Goal: Check status: Check status

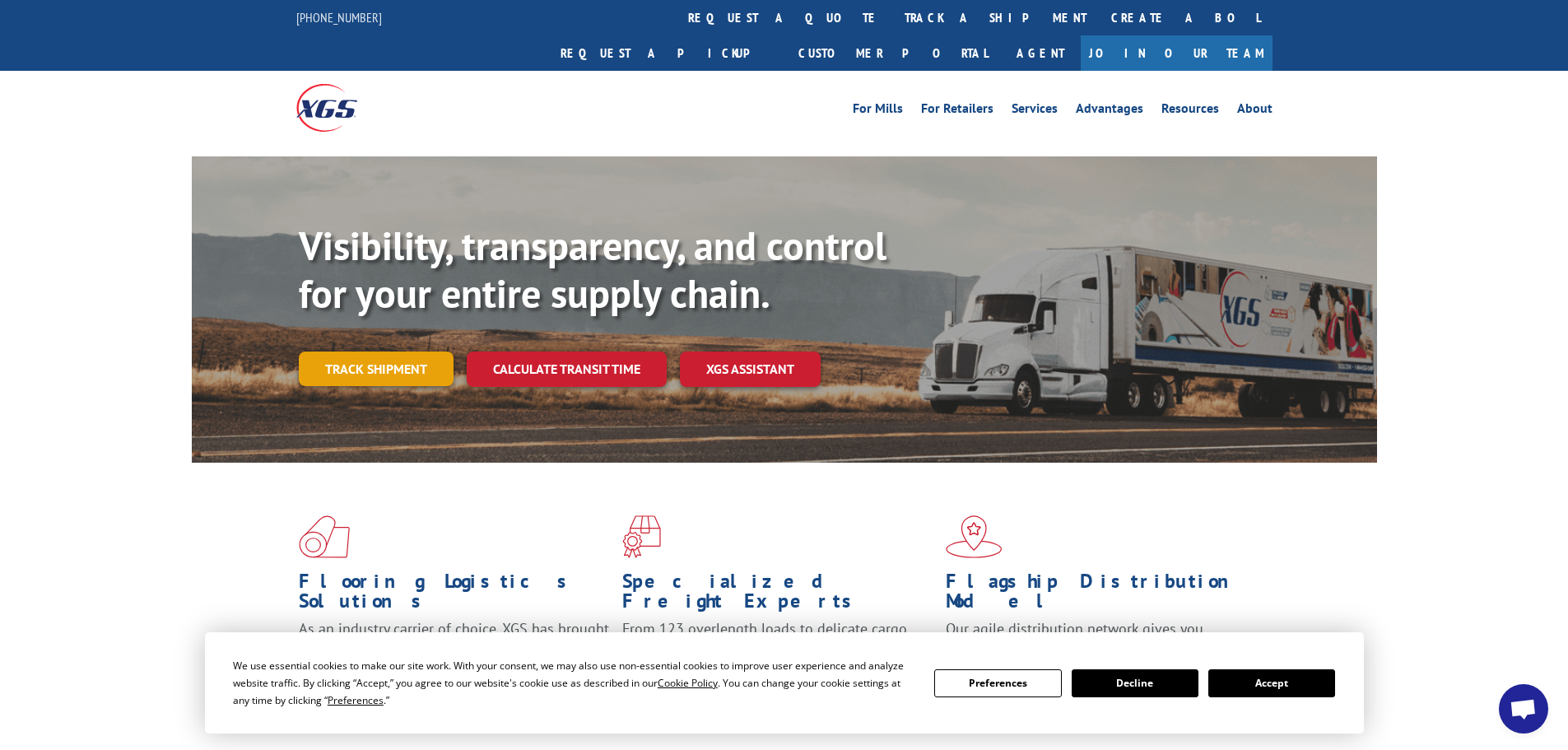
click at [374, 352] on link "Track shipment" at bounding box center [376, 369] width 155 height 35
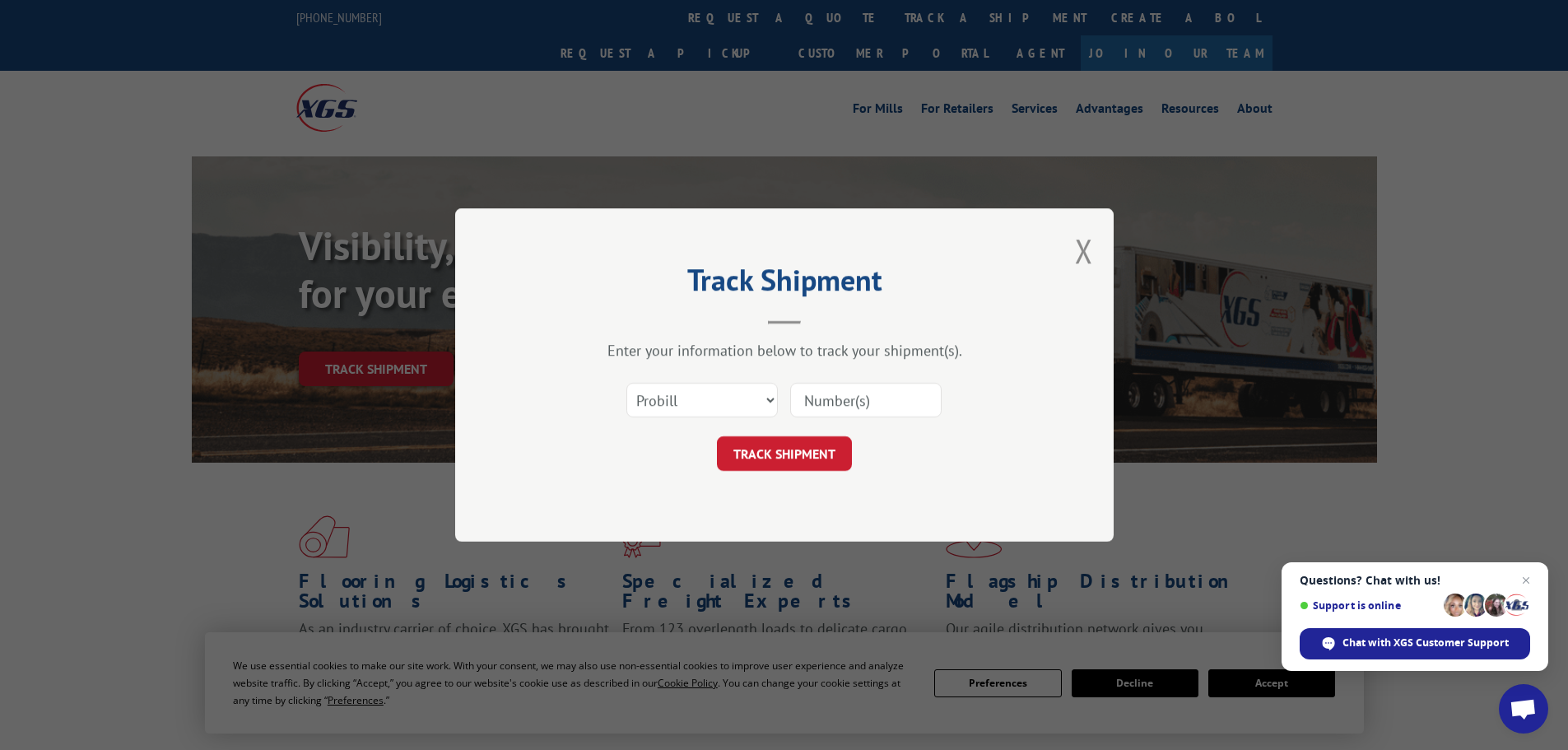
click at [760, 424] on div "Select category... Probill BOL PO" at bounding box center [784, 400] width 494 height 54
drag, startPoint x: 734, startPoint y: 398, endPoint x: 724, endPoint y: 398, distance: 10.0
click at [734, 398] on select "Select category... Probill BOL PO" at bounding box center [701, 401] width 151 height 35
select select "po"
click at [626, 383] on select "Select category... Probill BOL PO" at bounding box center [701, 401] width 151 height 35
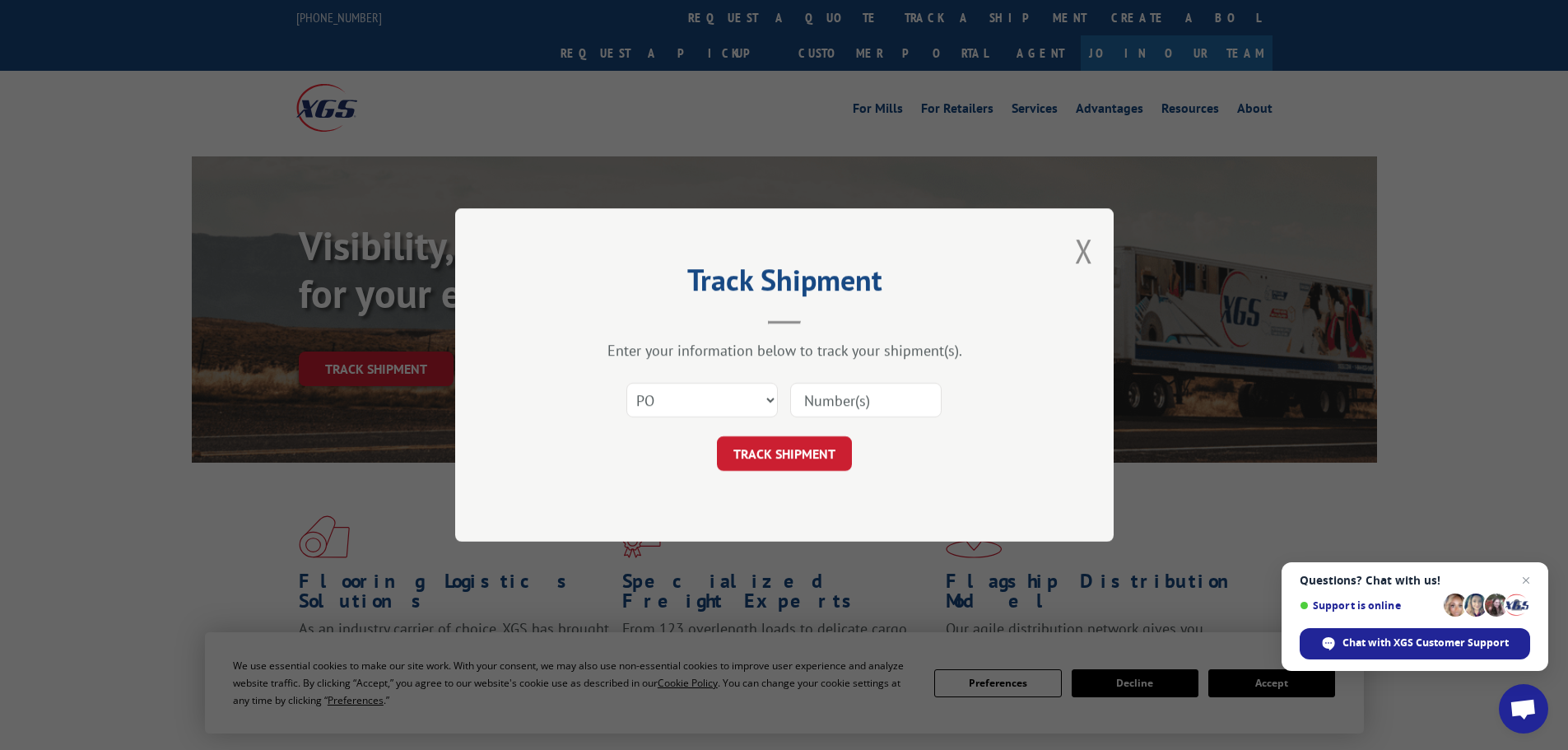
click at [909, 378] on div "Select category... Probill BOL PO" at bounding box center [784, 400] width 494 height 54
click at [897, 399] on input at bounding box center [865, 401] width 151 height 35
click at [820, 405] on input at bounding box center [865, 401] width 151 height 35
type input "RR004827"
click at [818, 468] on button "TRACK SHIPMENT" at bounding box center [784, 454] width 135 height 35
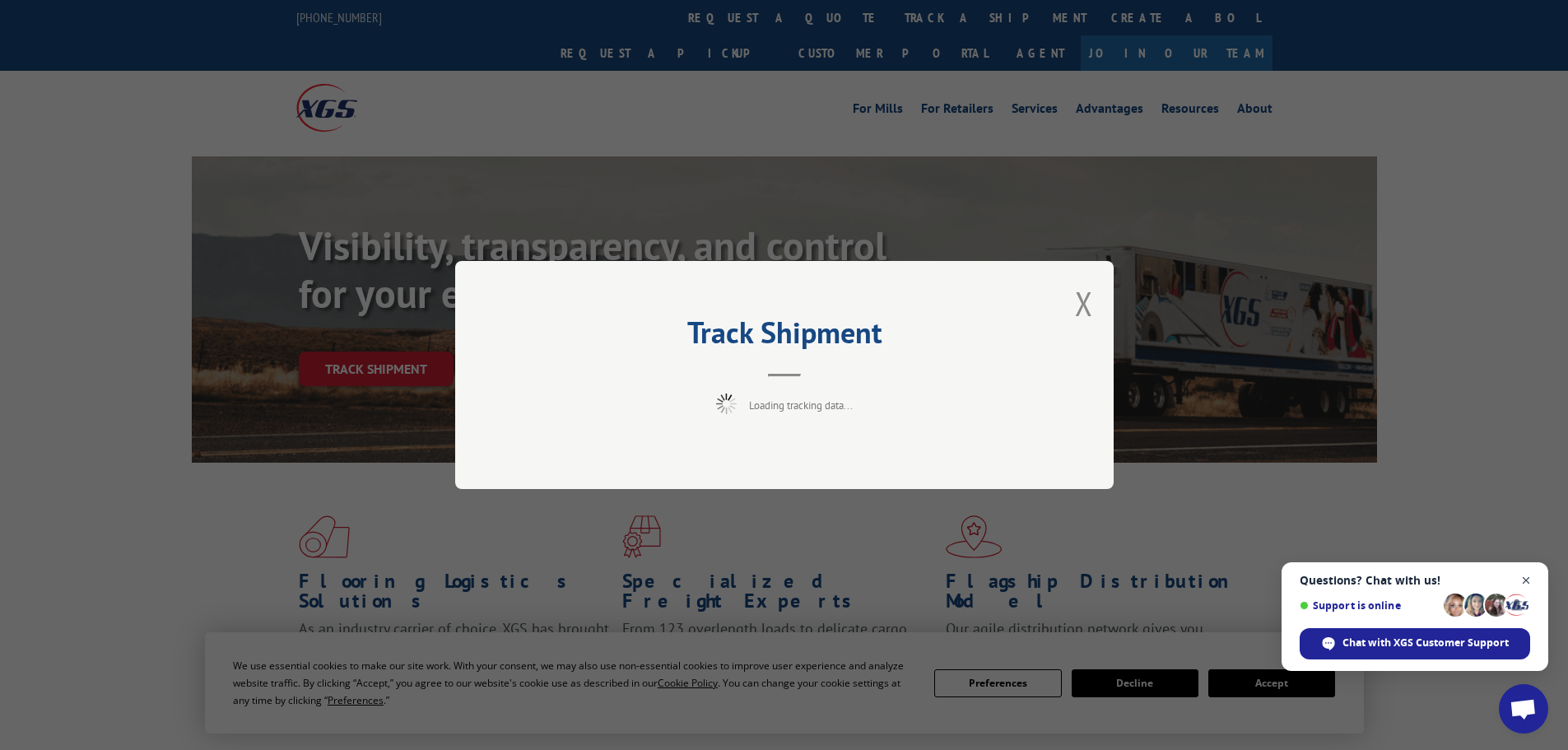
click at [1527, 578] on span "Close chat" at bounding box center [1526, 580] width 20 height 20
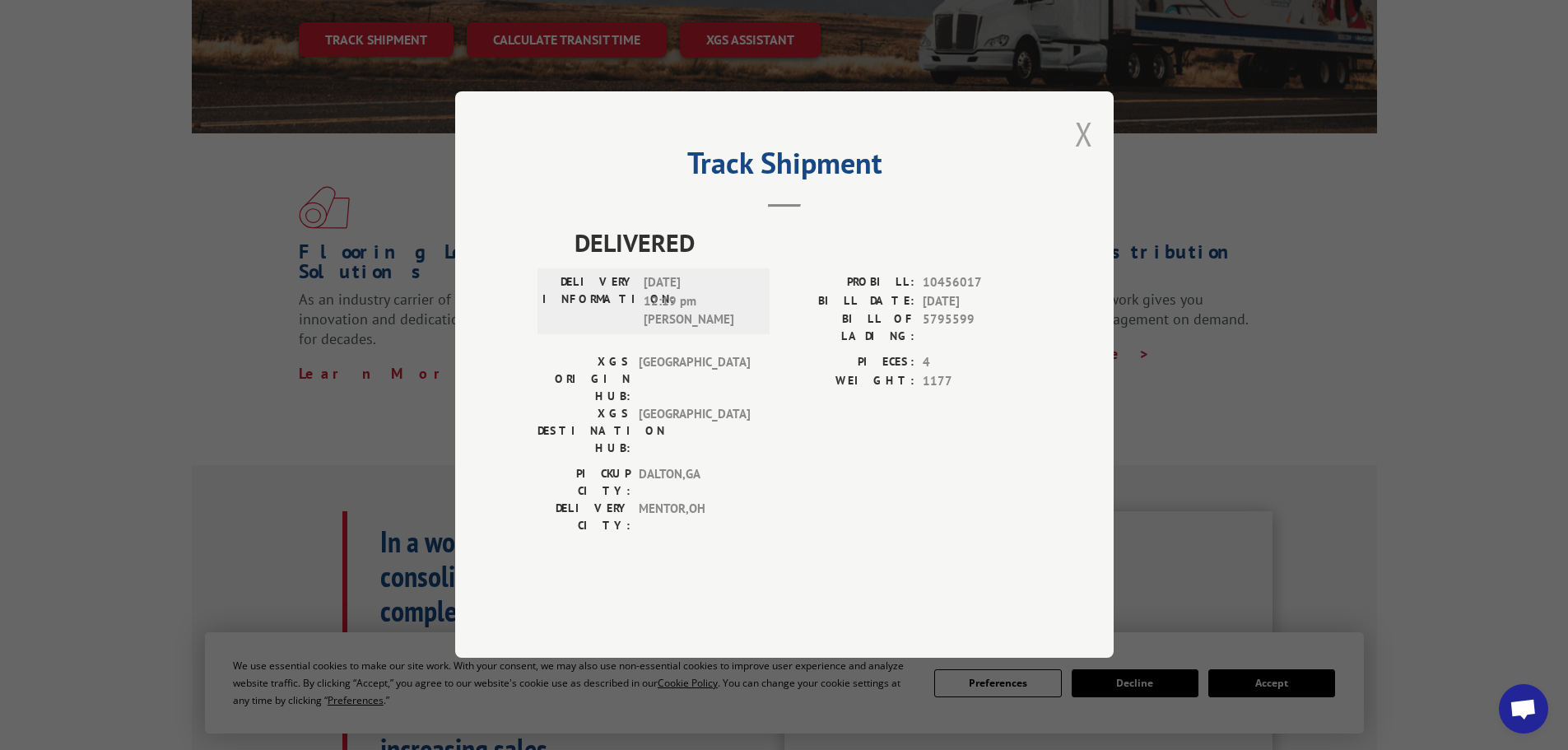
click at [1086, 156] on button "Close modal" at bounding box center [1084, 134] width 18 height 44
